Goal: Task Accomplishment & Management: Use online tool/utility

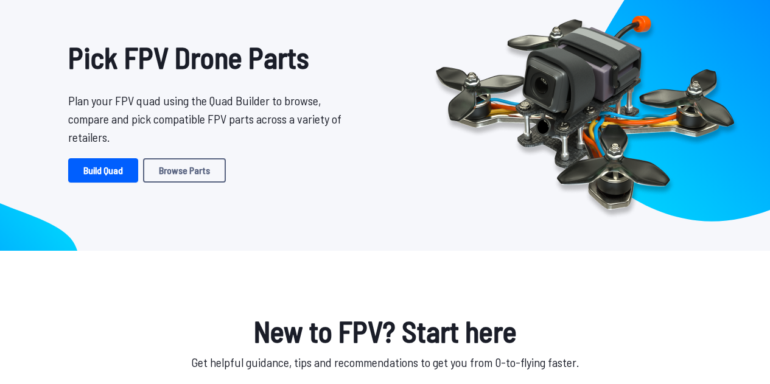
scroll to position [71, 0]
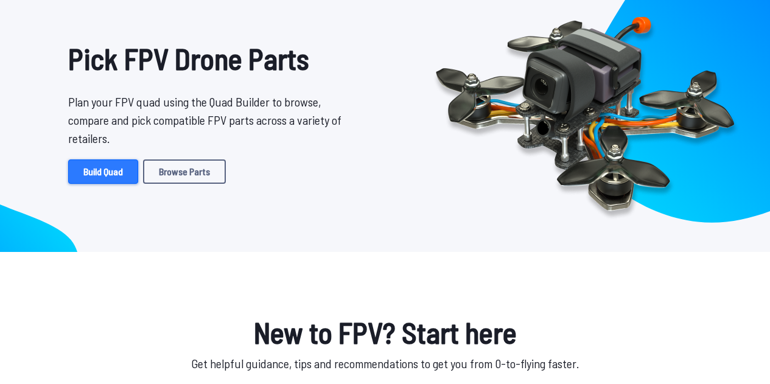
click at [104, 178] on link "Build Quad" at bounding box center [103, 172] width 70 height 24
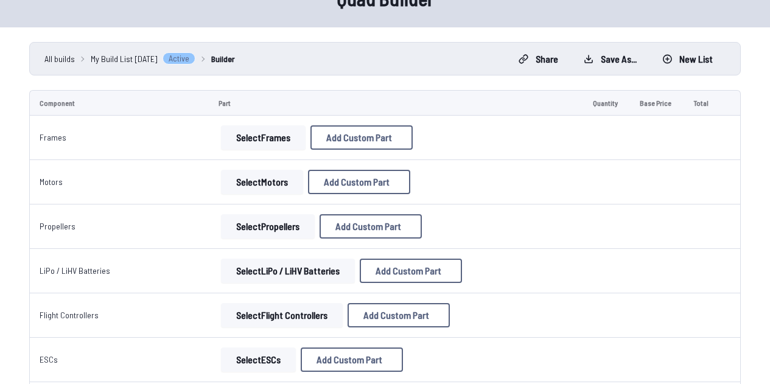
scroll to position [71, 0]
click at [263, 141] on button "Select Frames" at bounding box center [263, 137] width 85 height 24
click at [253, 132] on button "Select Frames" at bounding box center [263, 137] width 85 height 24
click at [258, 187] on button "Select Motors" at bounding box center [262, 181] width 82 height 24
click at [253, 184] on button "Select Motors" at bounding box center [262, 181] width 82 height 24
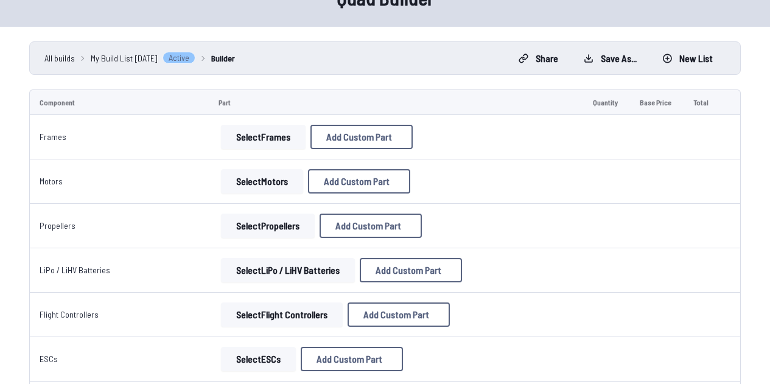
click at [253, 184] on button "Select Motors" at bounding box center [262, 181] width 82 height 24
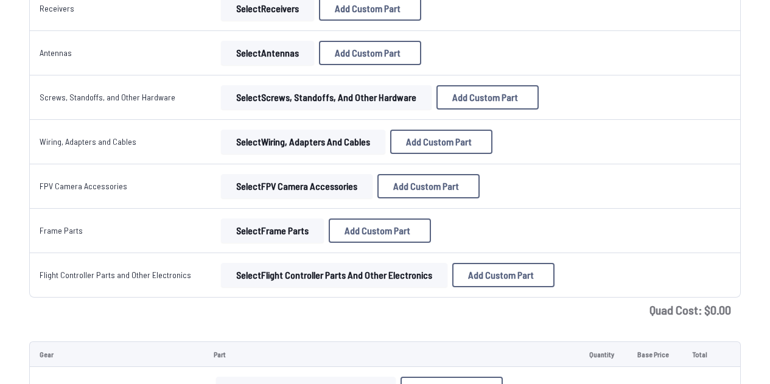
scroll to position [557, 0]
